Goal: Download file/media

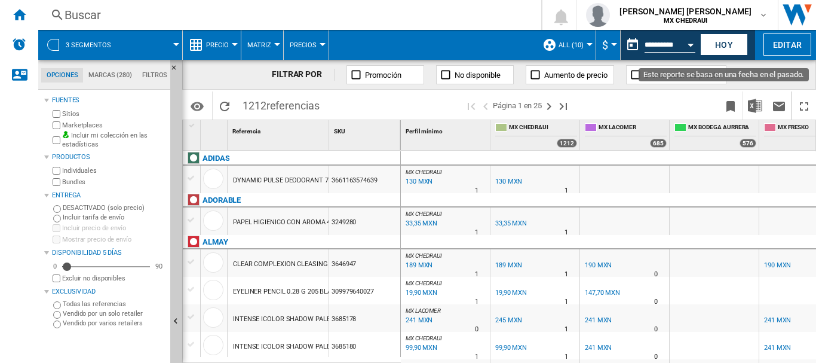
click at [660, 35] on md-datepicker "**********" at bounding box center [663, 45] width 85 height 24
click at [648, 43] on input "**********" at bounding box center [670, 46] width 51 height 11
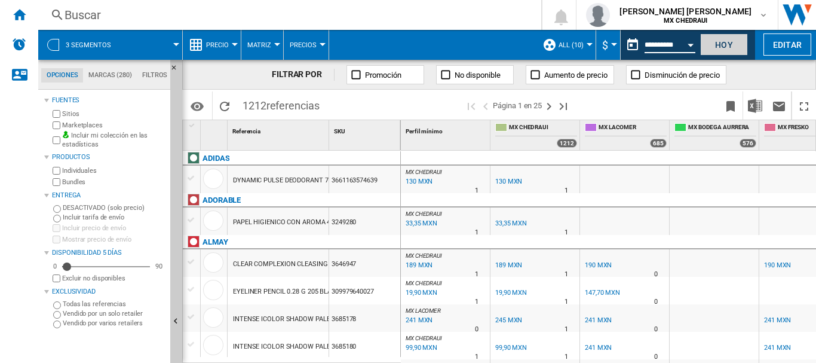
click at [725, 44] on button "Hoy" at bounding box center [724, 44] width 48 height 22
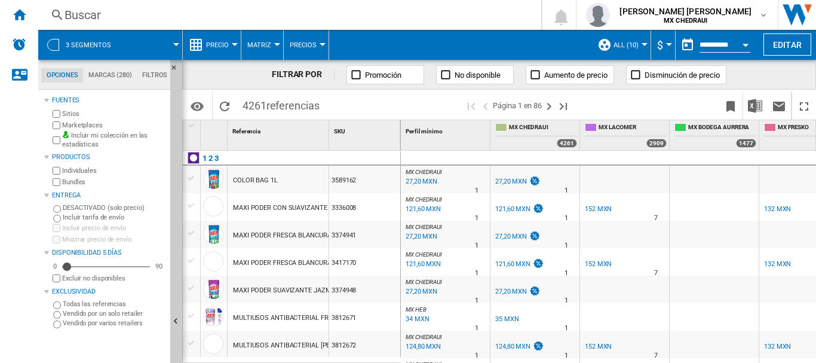
click at [58, 41] on div at bounding box center [53, 45] width 12 height 12
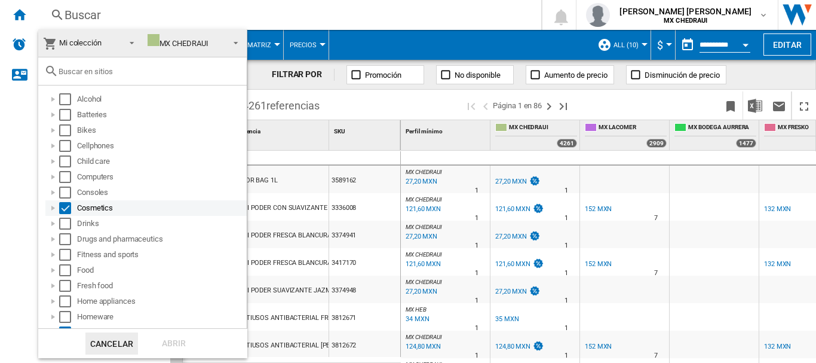
click at [65, 212] on div "Select" at bounding box center [65, 208] width 12 height 12
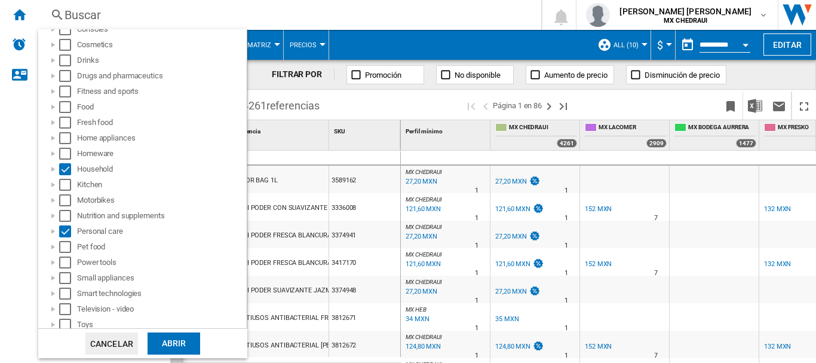
scroll to position [167, 0]
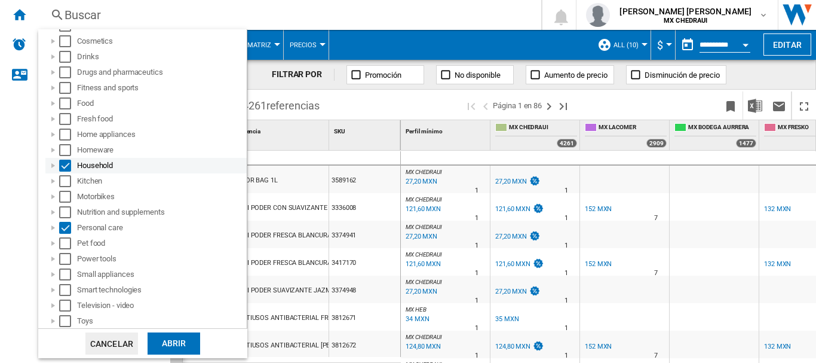
click at [66, 164] on div "Select" at bounding box center [65, 166] width 12 height 12
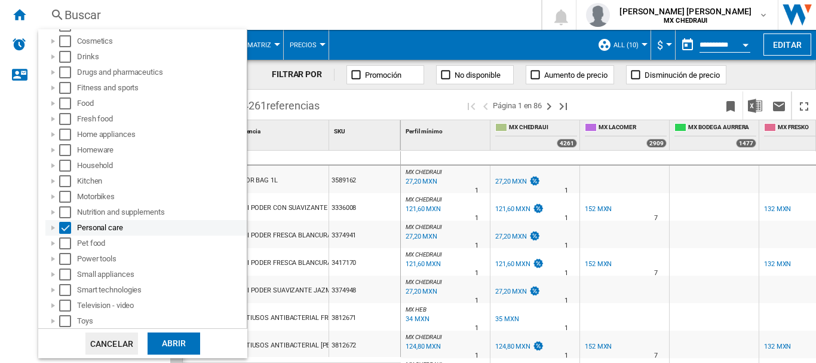
click at [66, 228] on div "Select" at bounding box center [65, 228] width 12 height 12
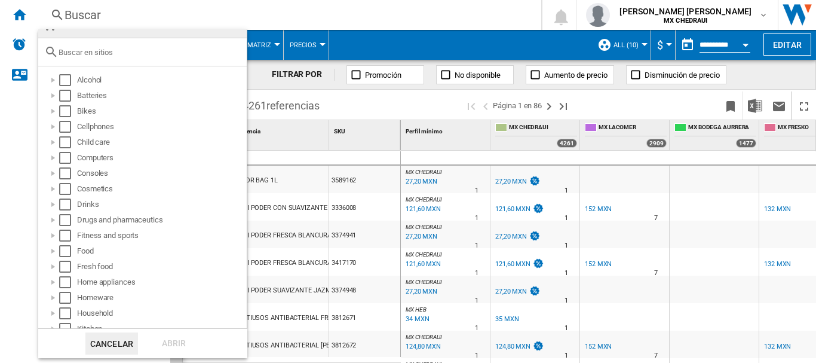
scroll to position [0, 0]
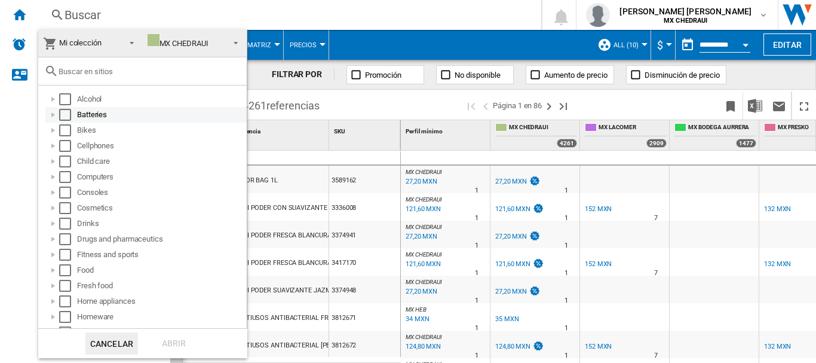
click at [53, 115] on div at bounding box center [53, 115] width 12 height 12
click at [68, 142] on div "Select" at bounding box center [65, 146] width 12 height 12
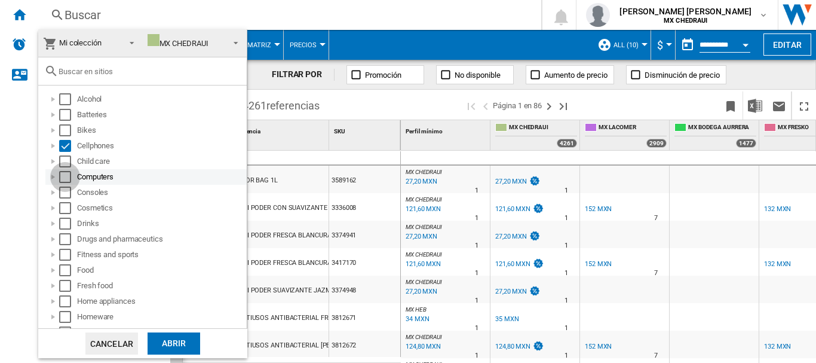
click at [66, 174] on div "Select" at bounding box center [65, 177] width 12 height 12
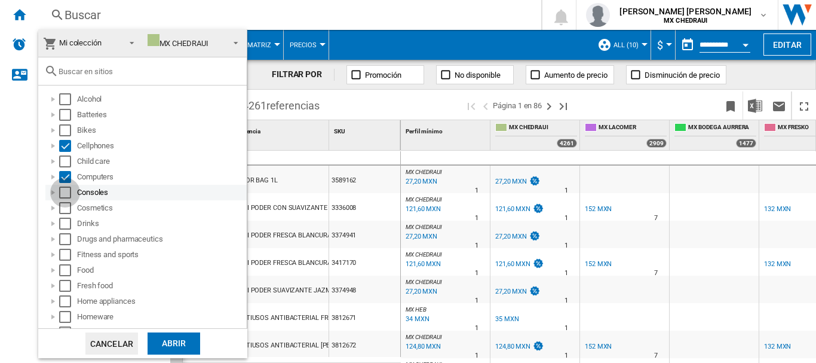
click at [69, 191] on div "Select" at bounding box center [65, 192] width 12 height 12
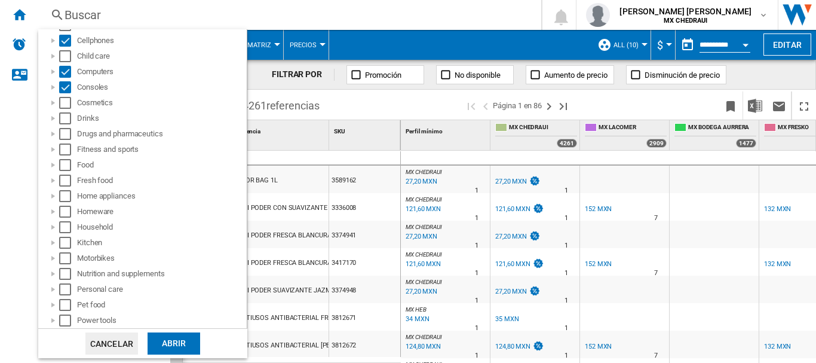
scroll to position [109, 0]
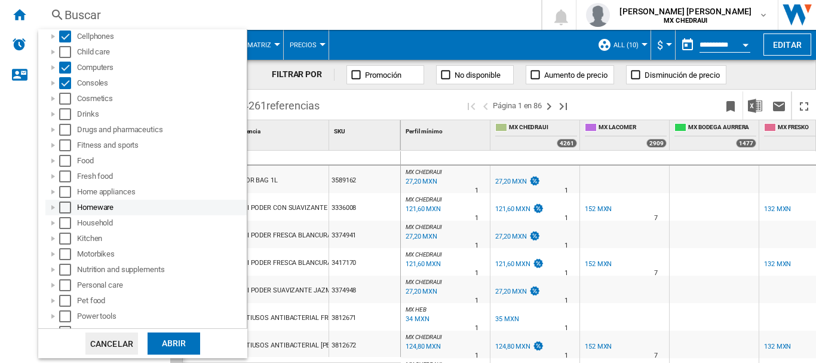
click at [50, 212] on div at bounding box center [53, 207] width 12 height 12
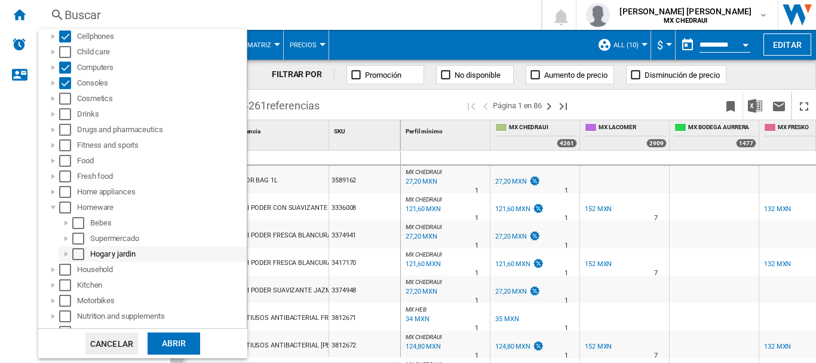
click at [65, 254] on div at bounding box center [66, 254] width 12 height 12
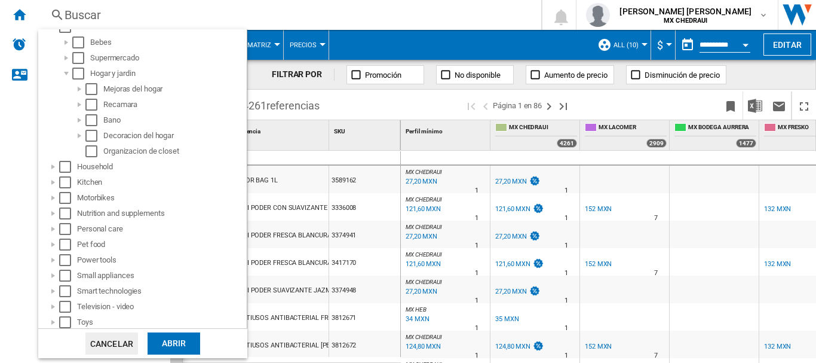
scroll to position [323, 0]
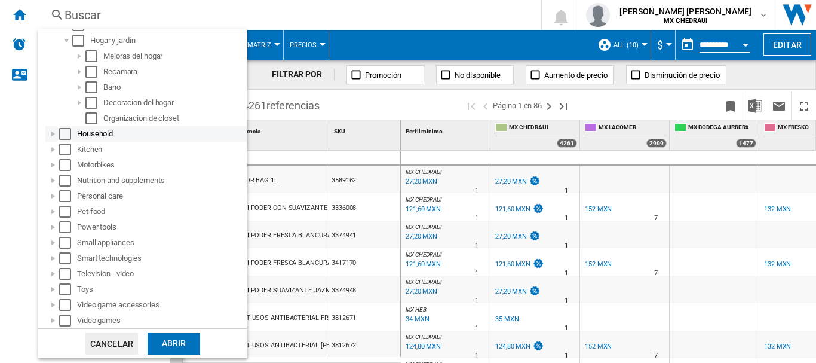
click at [52, 132] on div at bounding box center [53, 134] width 12 height 12
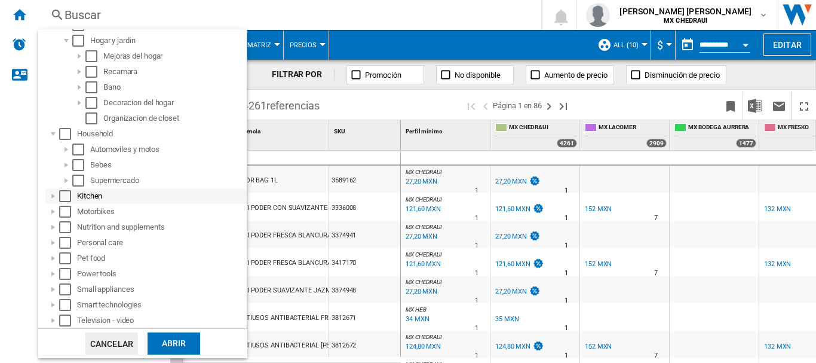
click at [56, 197] on div at bounding box center [53, 196] width 12 height 12
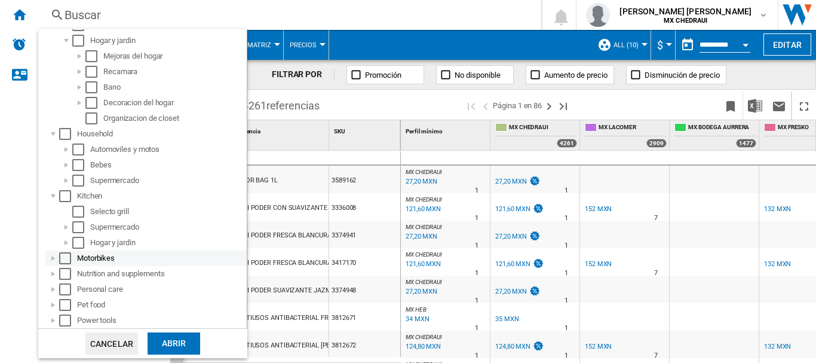
click at [50, 261] on div at bounding box center [53, 258] width 12 height 12
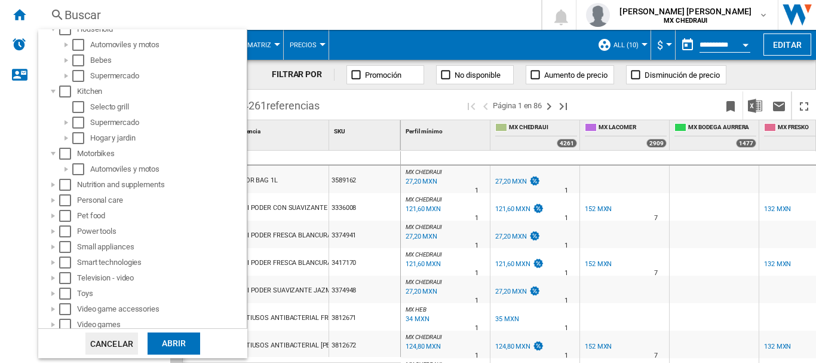
scroll to position [431, 0]
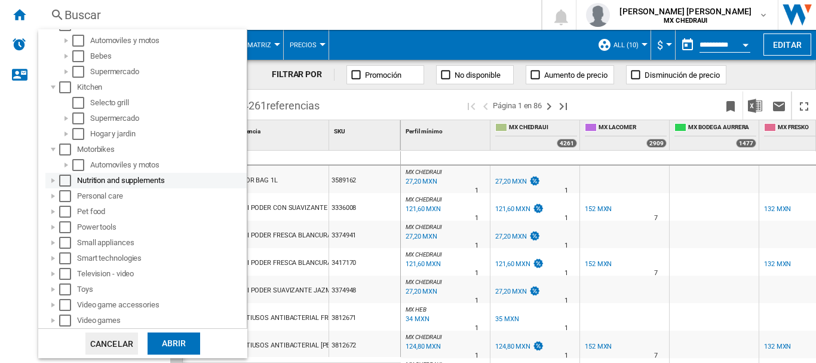
click at [50, 181] on div at bounding box center [53, 180] width 12 height 12
click at [54, 197] on div at bounding box center [53, 196] width 12 height 12
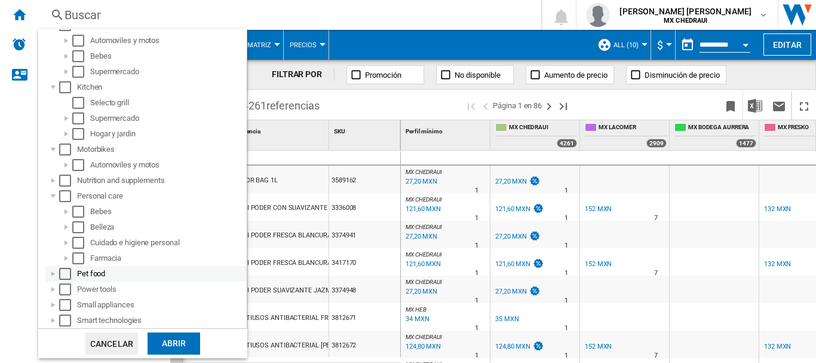
click at [49, 274] on div at bounding box center [53, 274] width 12 height 12
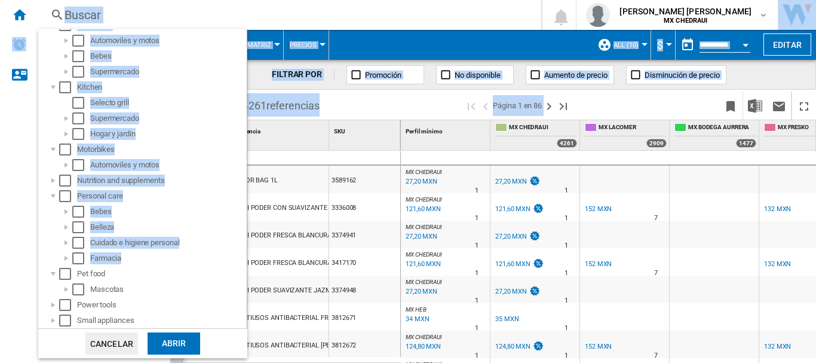
drag, startPoint x: 247, startPoint y: 223, endPoint x: 243, endPoint y: 255, distance: 31.3
click at [243, 255] on body "In order to access Insight, please log out and log in again OK NEW [GEOGRAPHIC_…" at bounding box center [408, 181] width 816 height 363
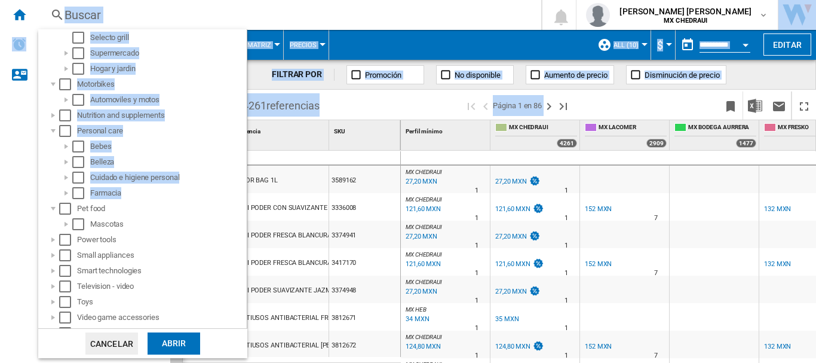
scroll to position [509, 0]
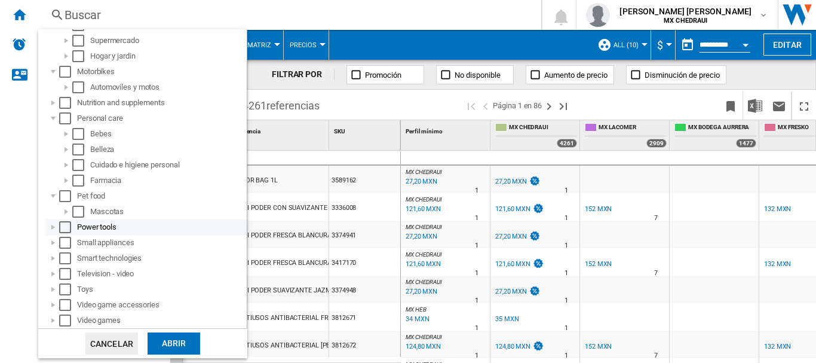
click at [51, 226] on div at bounding box center [53, 227] width 12 height 12
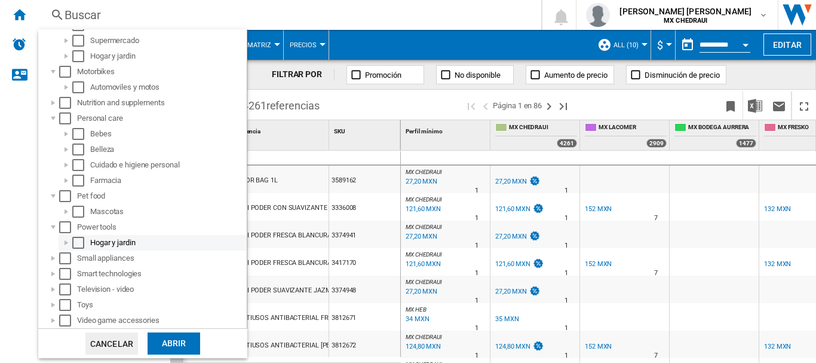
click at [67, 247] on div at bounding box center [66, 243] width 12 height 12
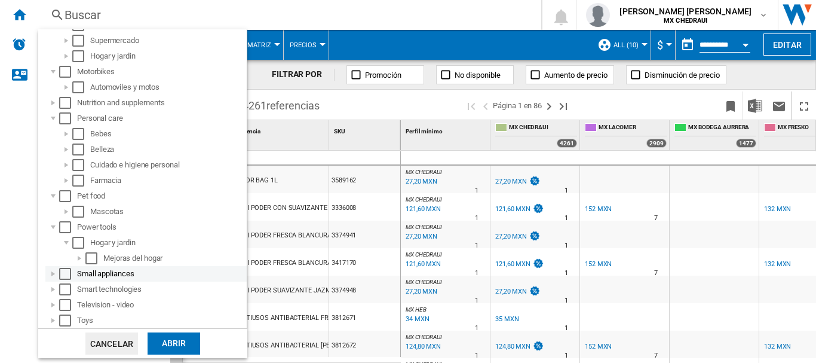
click at [54, 275] on div at bounding box center [53, 274] width 12 height 12
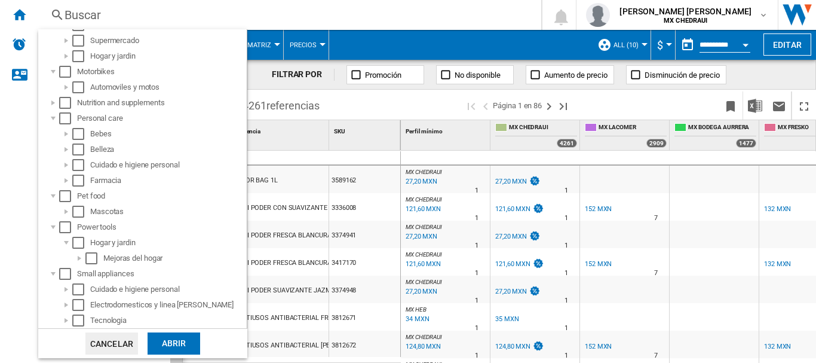
scroll to position [587, 0]
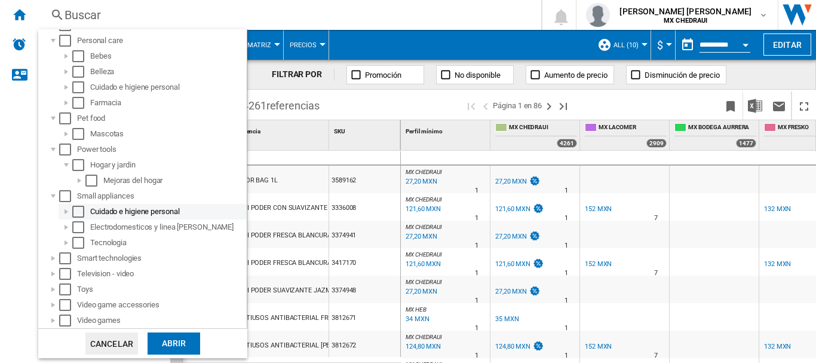
click at [71, 217] on div "Cuidado e higiene personal" at bounding box center [153, 212] width 188 height 16
click at [67, 214] on div at bounding box center [66, 212] width 12 height 12
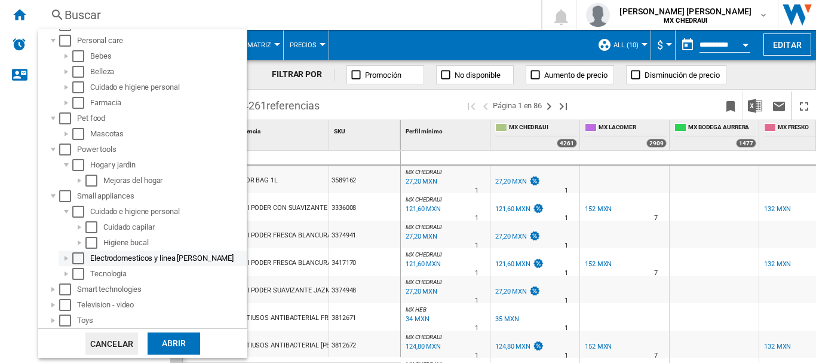
click at [72, 256] on div at bounding box center [66, 258] width 12 height 12
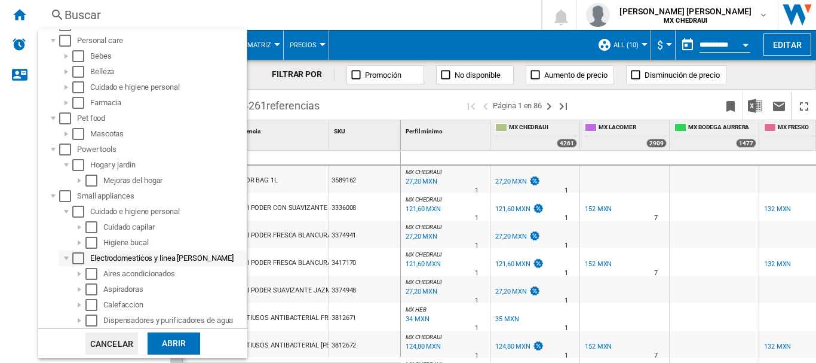
click at [76, 259] on div "Select" at bounding box center [78, 258] width 12 height 12
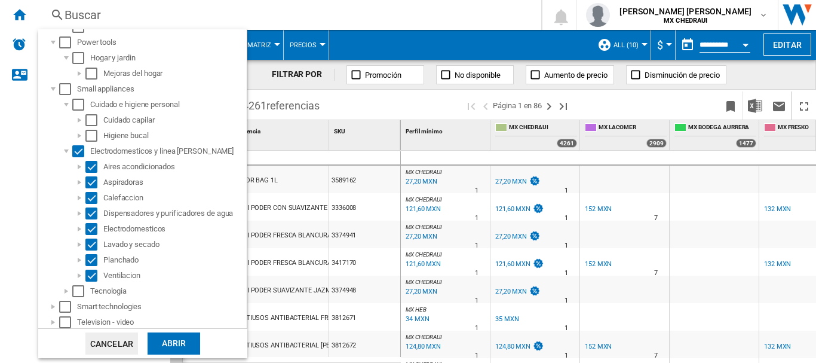
scroll to position [742, 0]
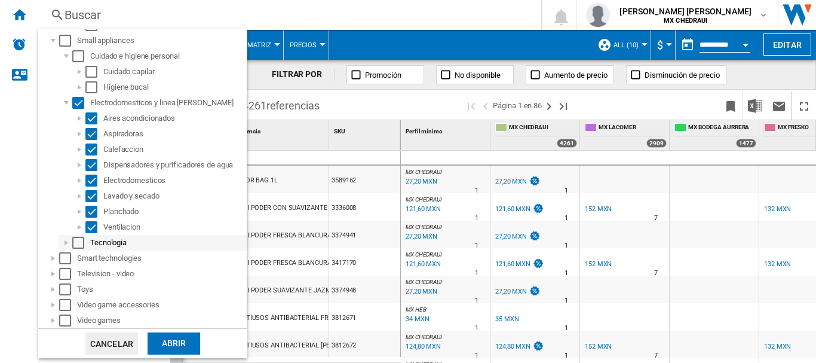
click at [65, 243] on div at bounding box center [66, 243] width 12 height 12
click at [73, 240] on div "Select" at bounding box center [78, 243] width 12 height 12
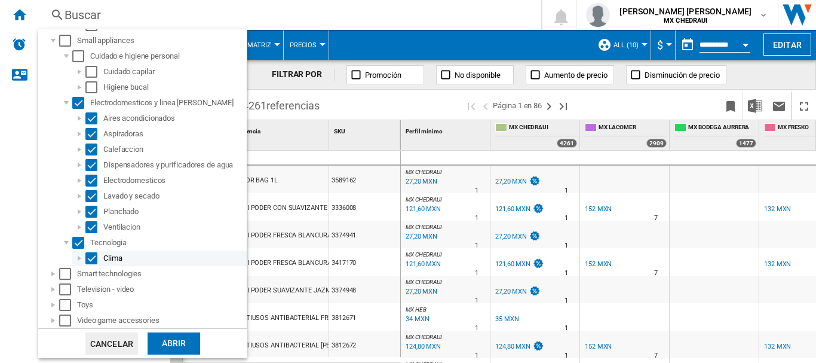
click at [79, 255] on div at bounding box center [79, 258] width 12 height 12
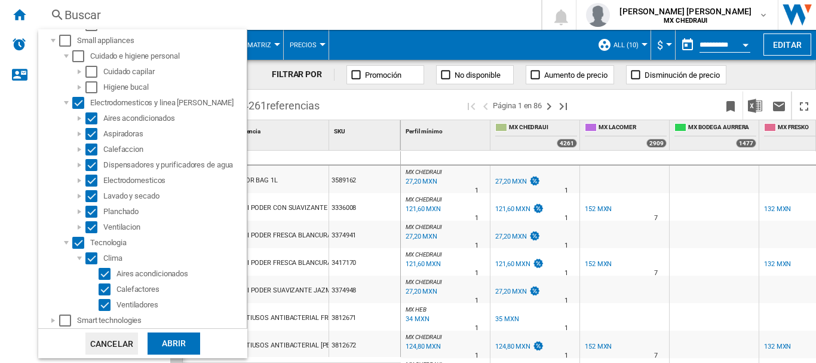
scroll to position [804, 0]
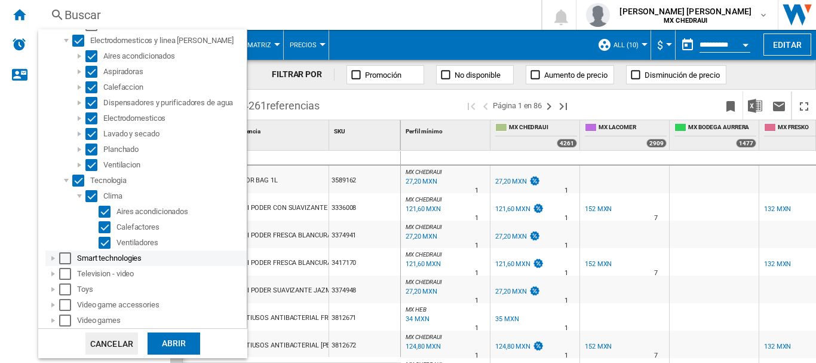
click at [65, 261] on div "Select" at bounding box center [65, 258] width 12 height 12
click at [66, 272] on div "Select" at bounding box center [65, 274] width 12 height 12
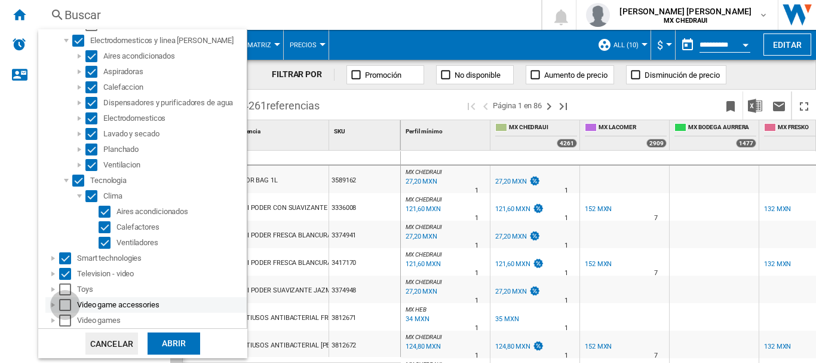
click at [66, 299] on div "Select" at bounding box center [65, 305] width 12 height 12
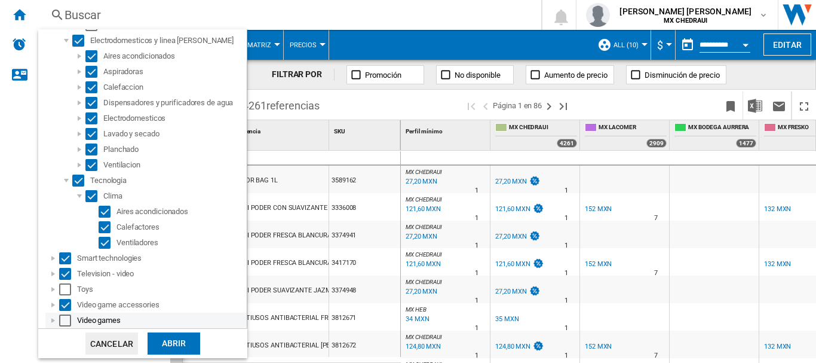
click at [65, 317] on div "Select" at bounding box center [65, 320] width 12 height 12
click at [163, 345] on div "Abrir" at bounding box center [174, 343] width 53 height 22
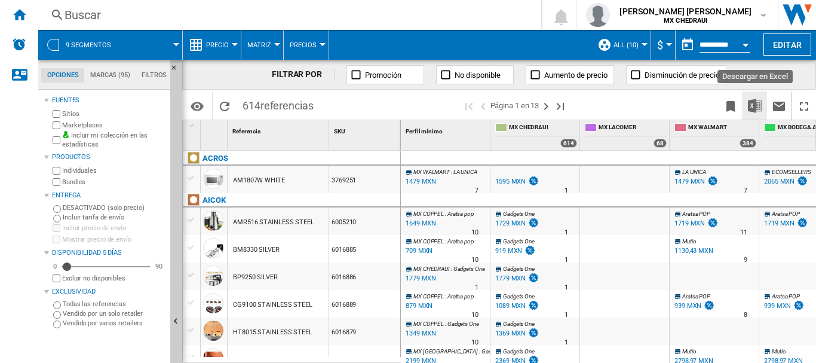
click at [753, 109] on img "Descargar en Excel" at bounding box center [755, 106] width 14 height 14
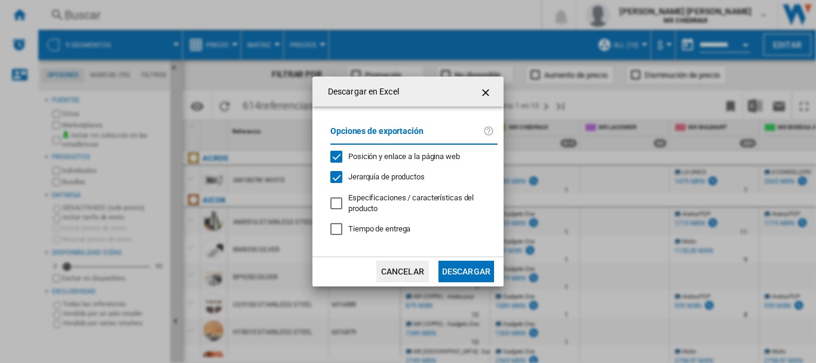
click at [473, 271] on button "Descargar" at bounding box center [467, 272] width 56 height 22
